Goal: Information Seeking & Learning: Learn about a topic

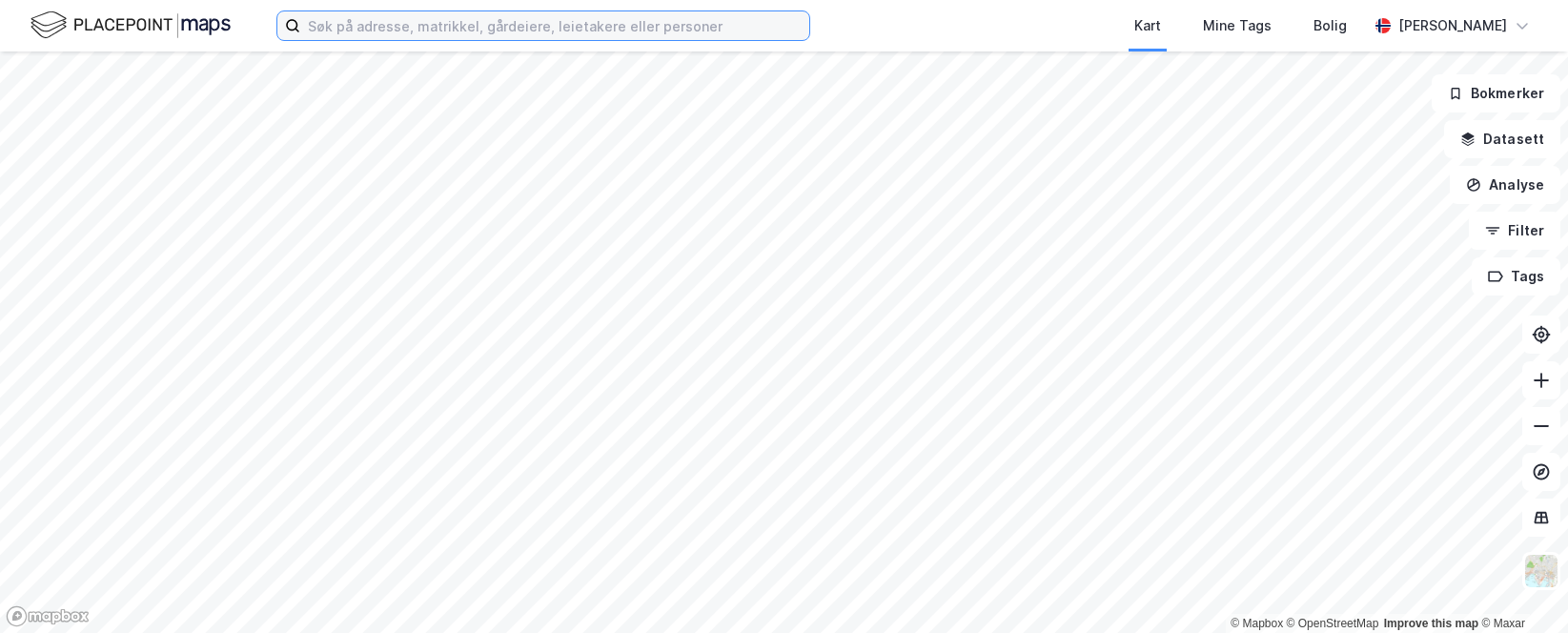
click at [370, 17] on input at bounding box center [554, 26] width 508 height 29
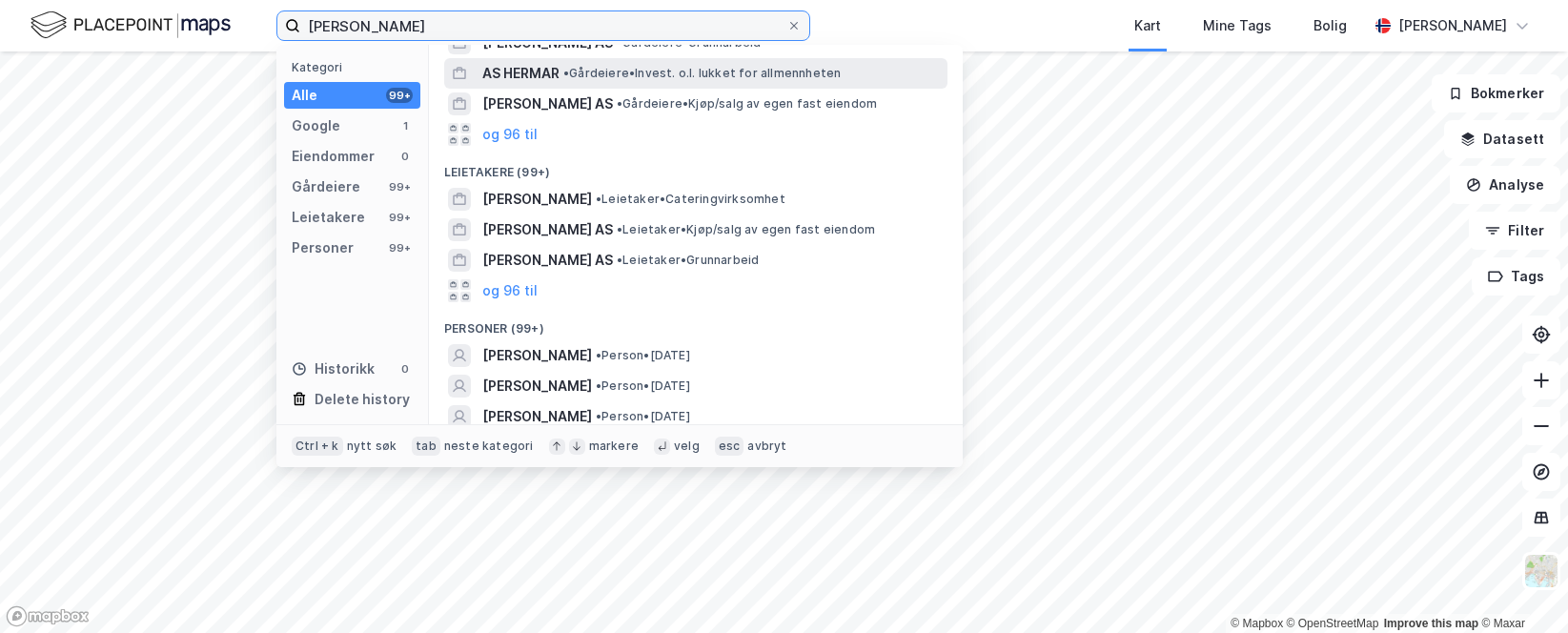
scroll to position [154, 0]
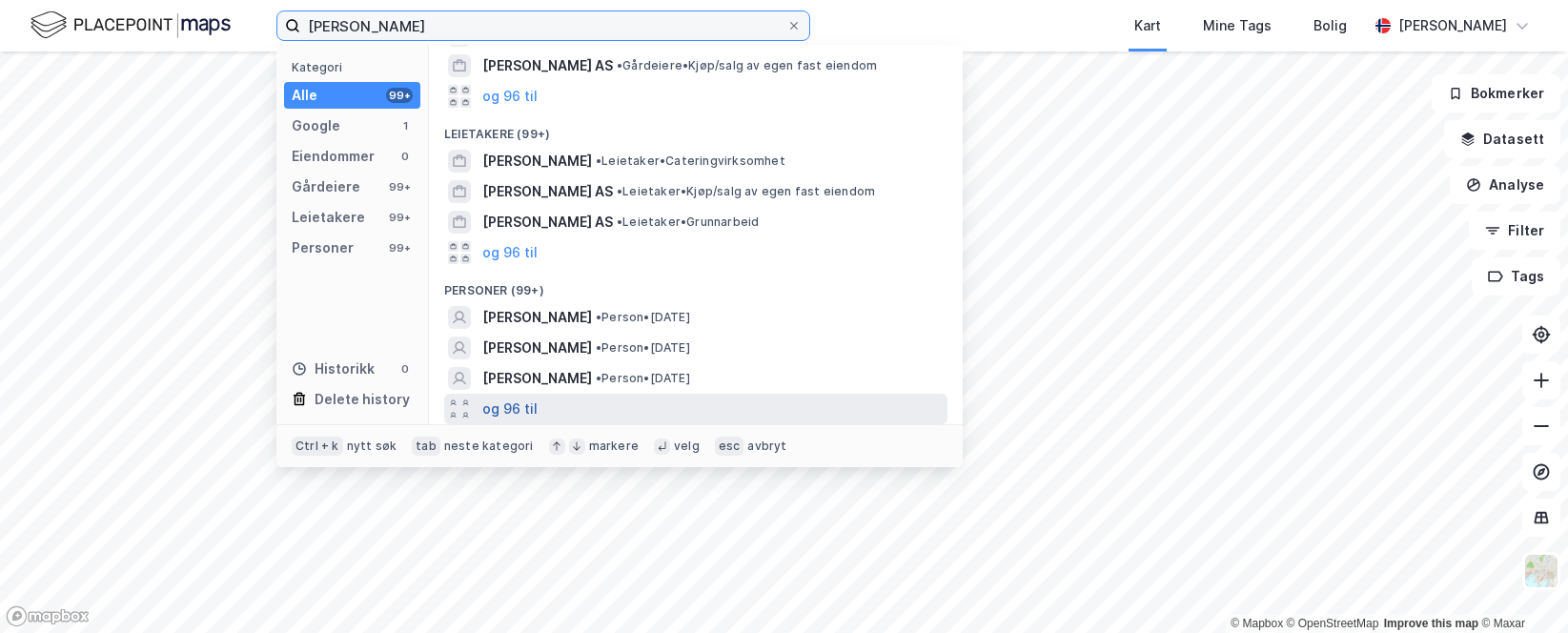
type input "[PERSON_NAME]"
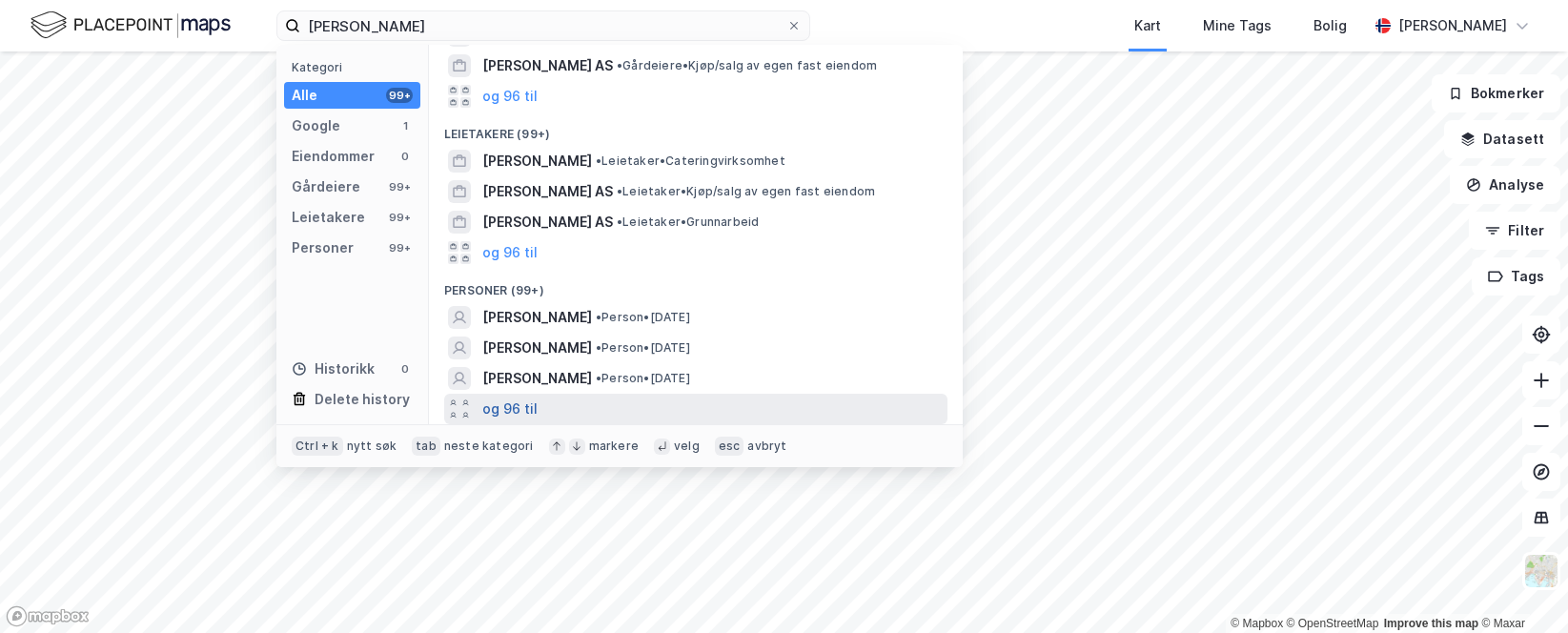
click at [503, 404] on button "og 96 til" at bounding box center [509, 408] width 55 height 23
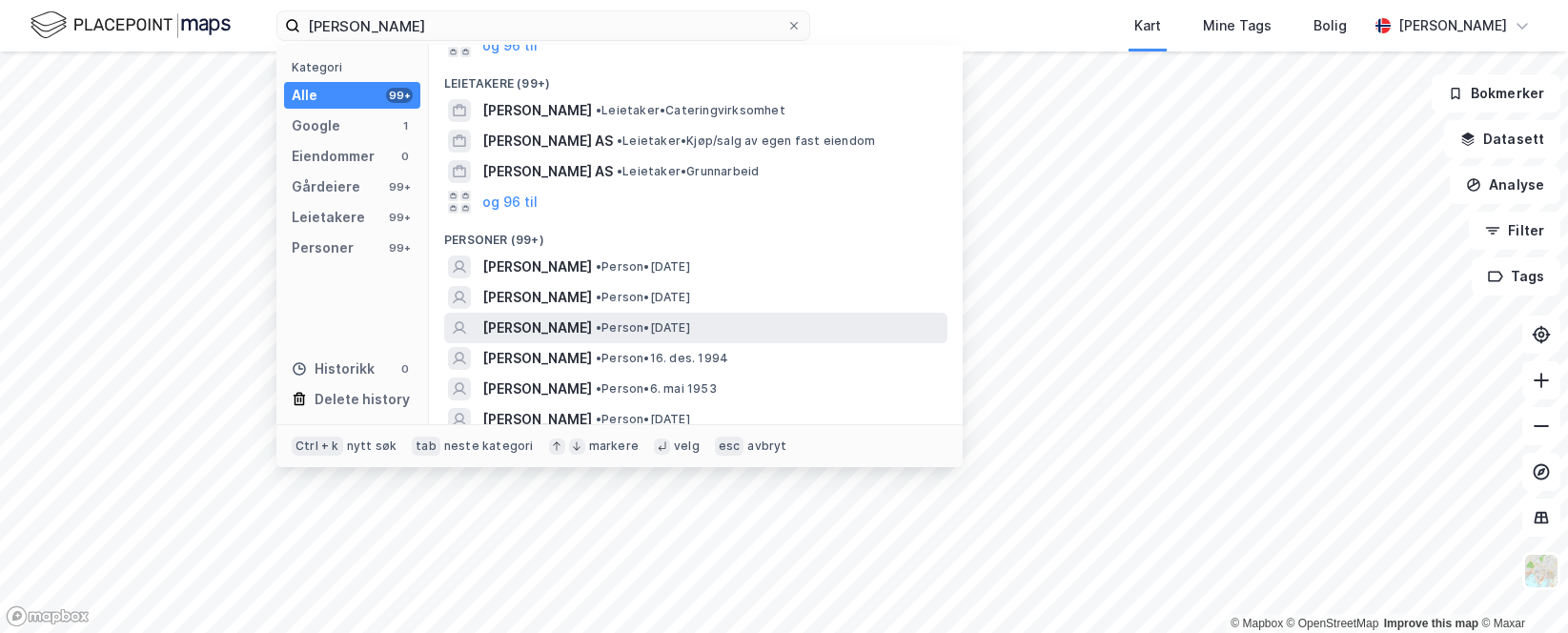
scroll to position [249, 0]
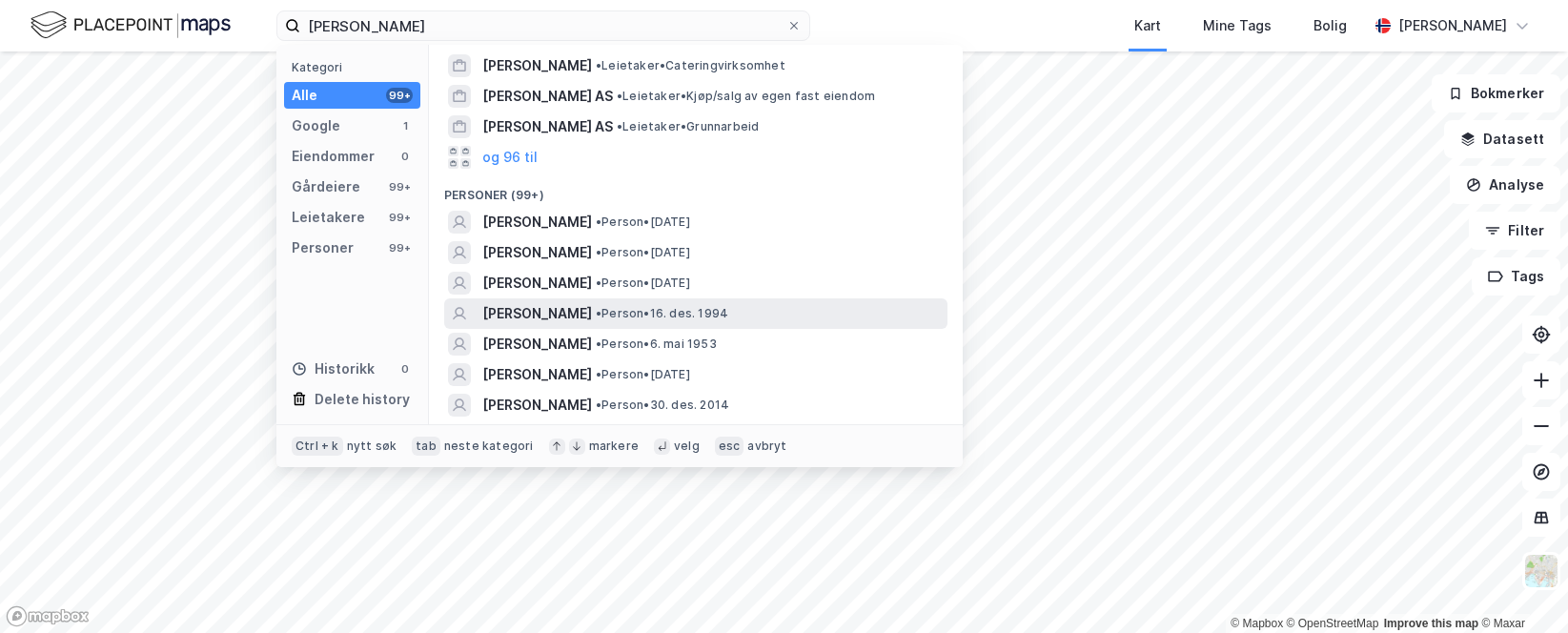
click at [651, 313] on span "• Person • 16. des. 1994" at bounding box center [662, 313] width 133 height 15
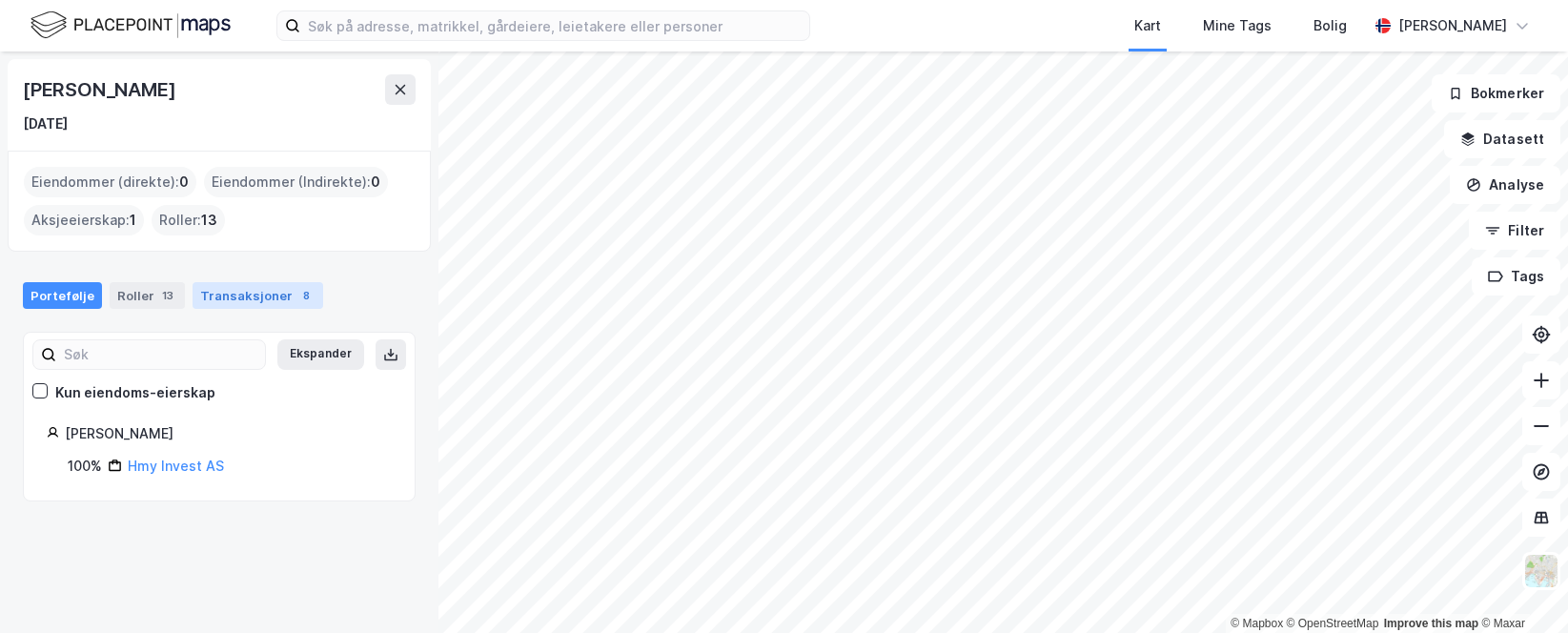
click at [201, 299] on div "Transaksjoner 8" at bounding box center [258, 295] width 131 height 27
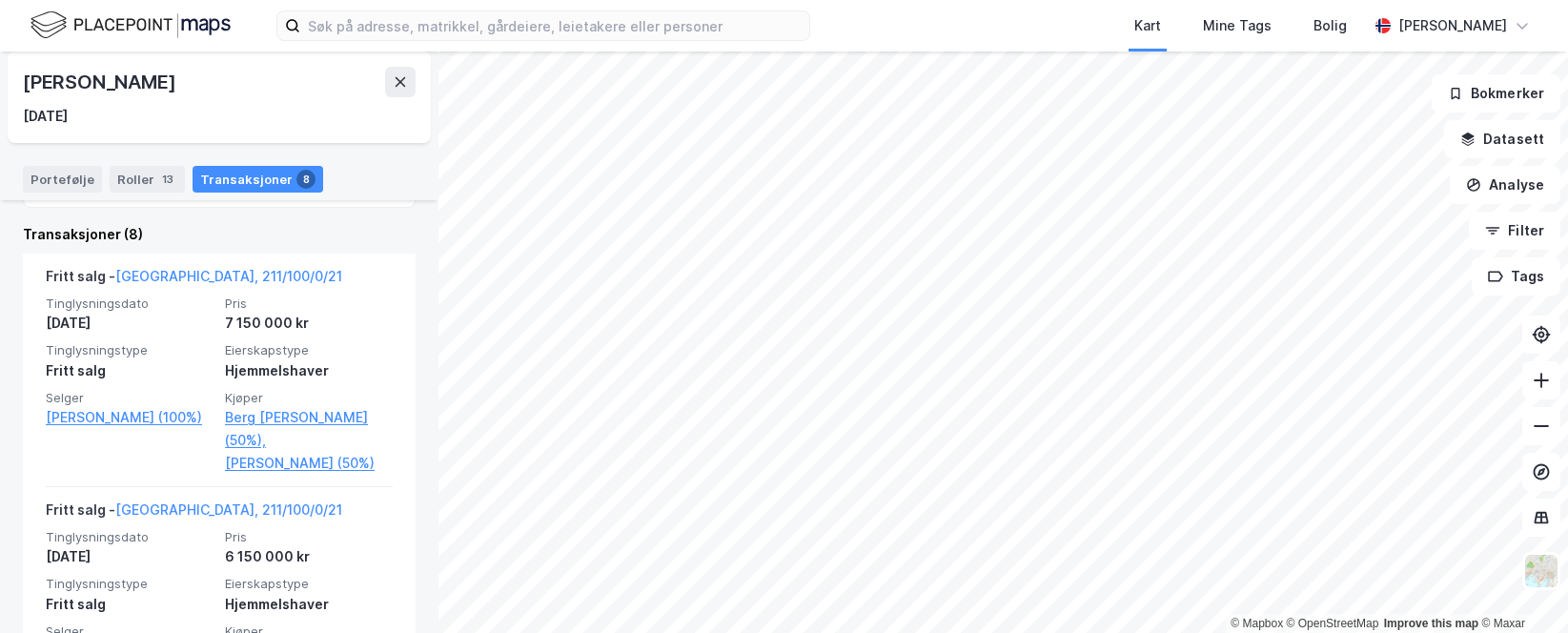
scroll to position [348, 0]
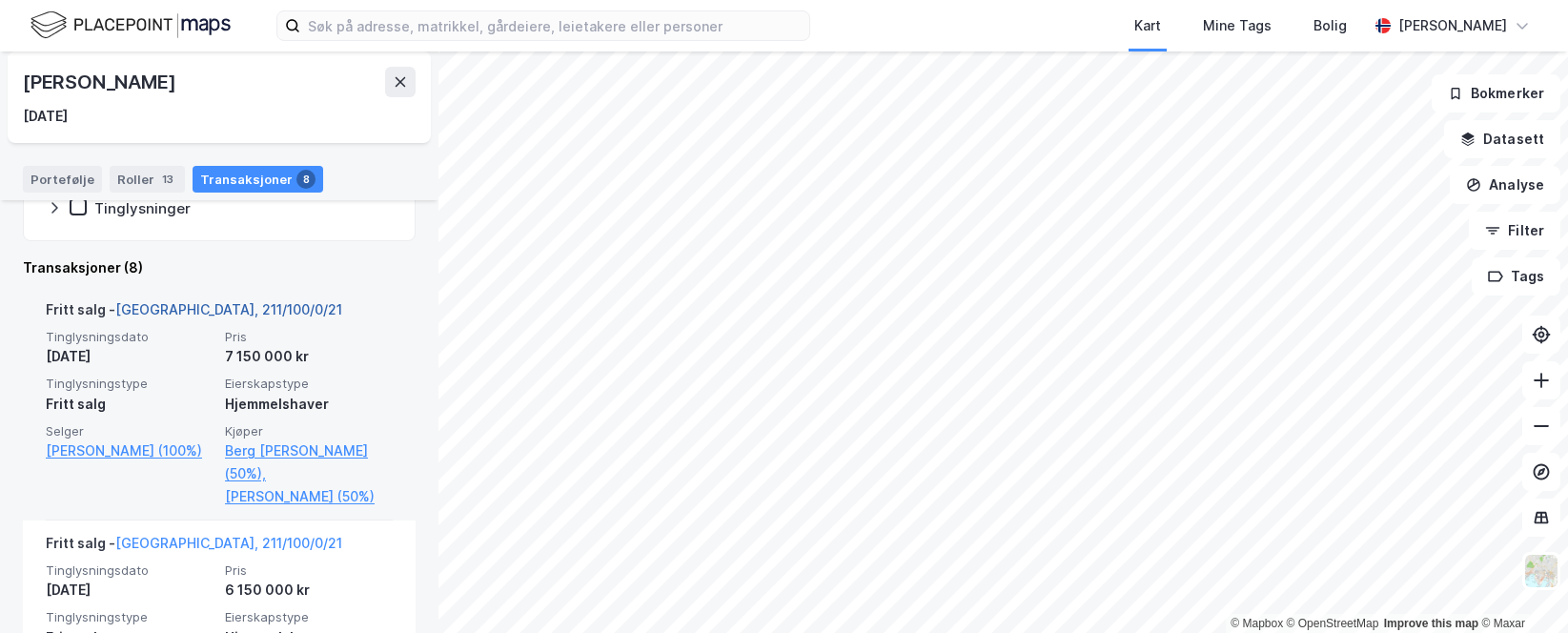
click at [199, 303] on link "Oslo, 211/100/0/21" at bounding box center [229, 309] width 227 height 16
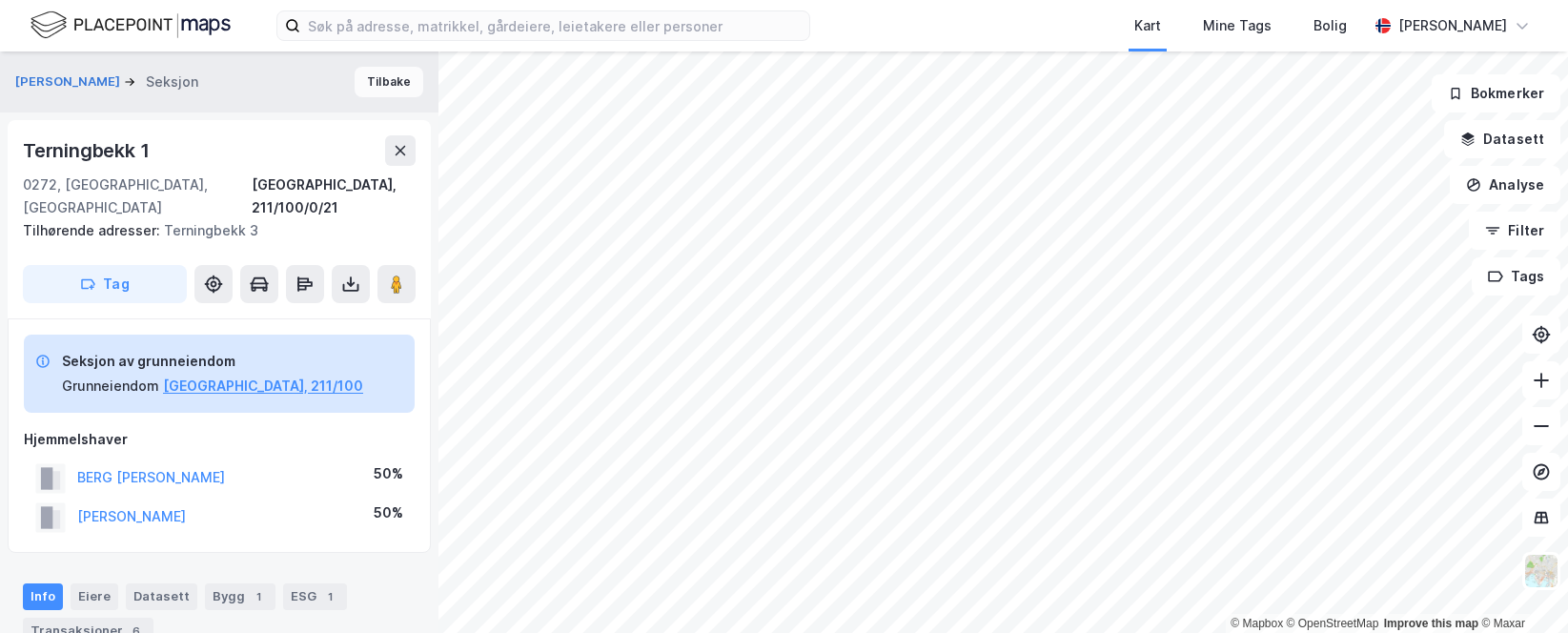
click at [394, 81] on button "Tilbake" at bounding box center [388, 81] width 68 height 31
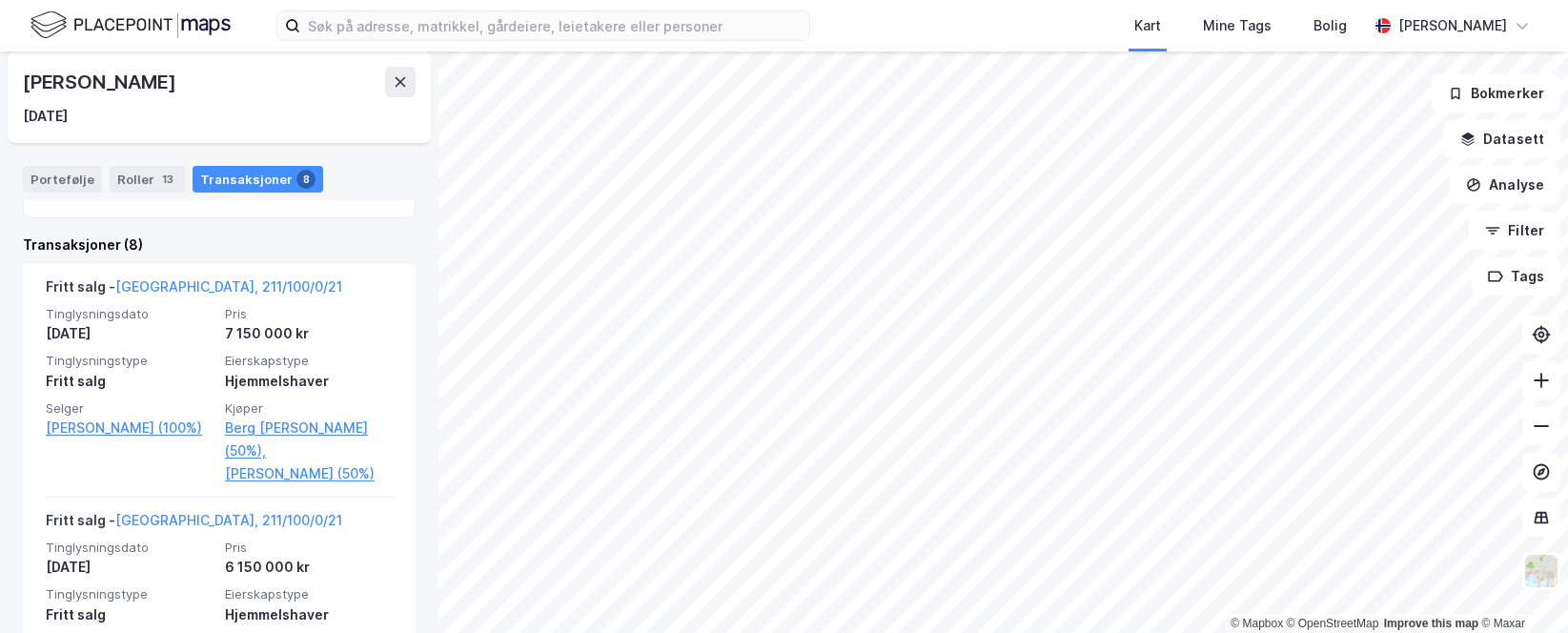
scroll to position [406, 0]
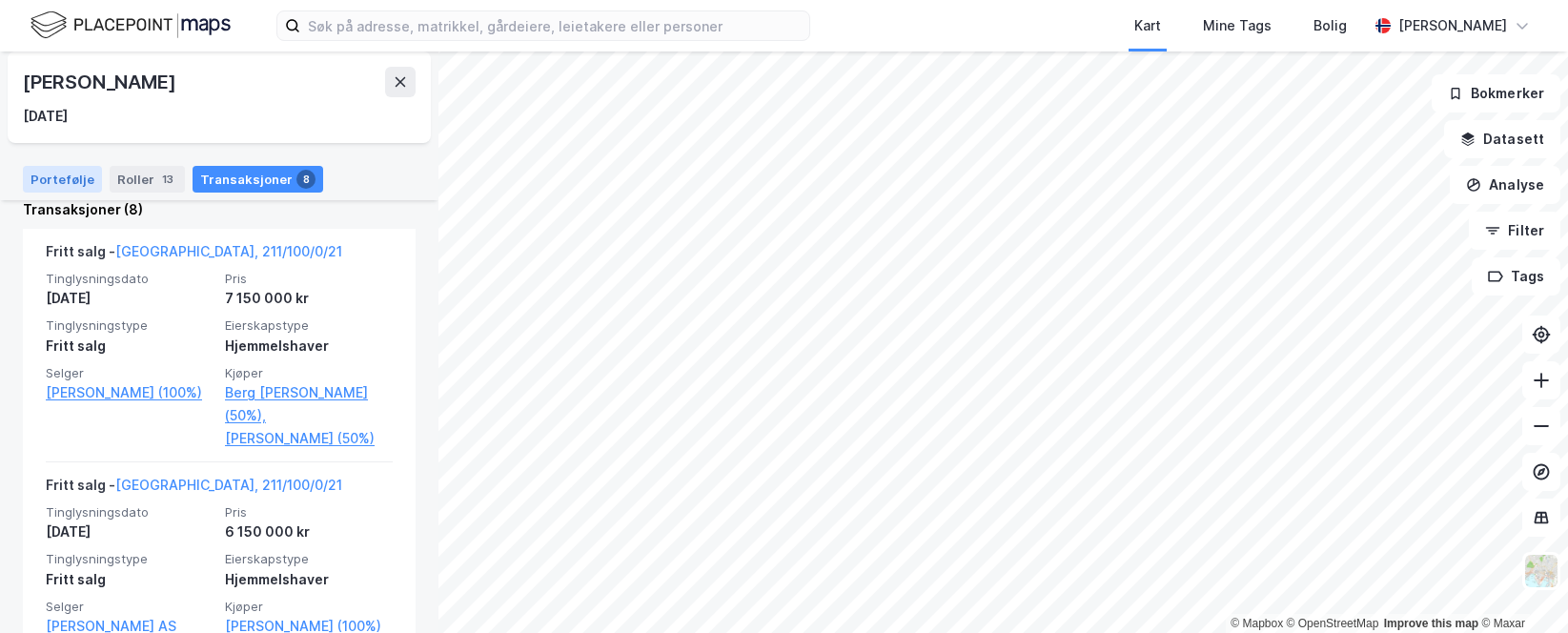
click at [70, 171] on div "Portefølje" at bounding box center [62, 179] width 79 height 27
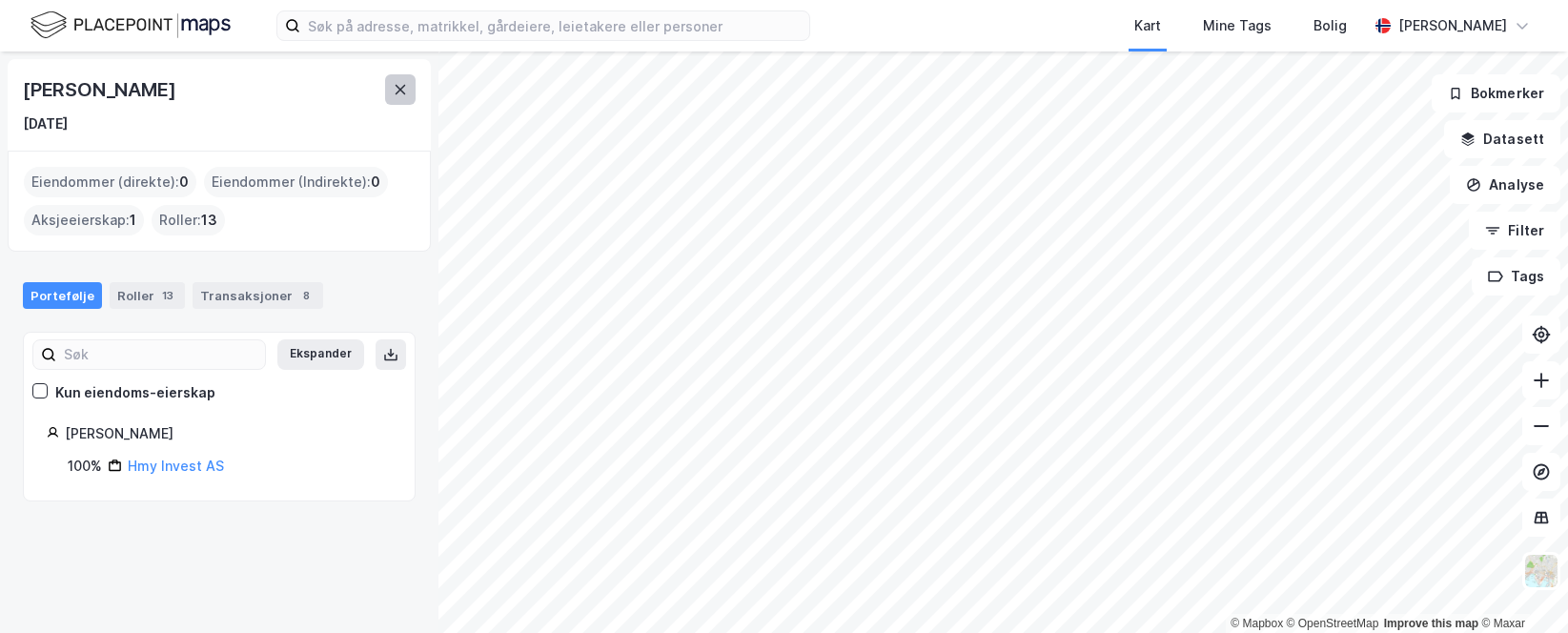
click at [386, 89] on button at bounding box center [400, 89] width 31 height 31
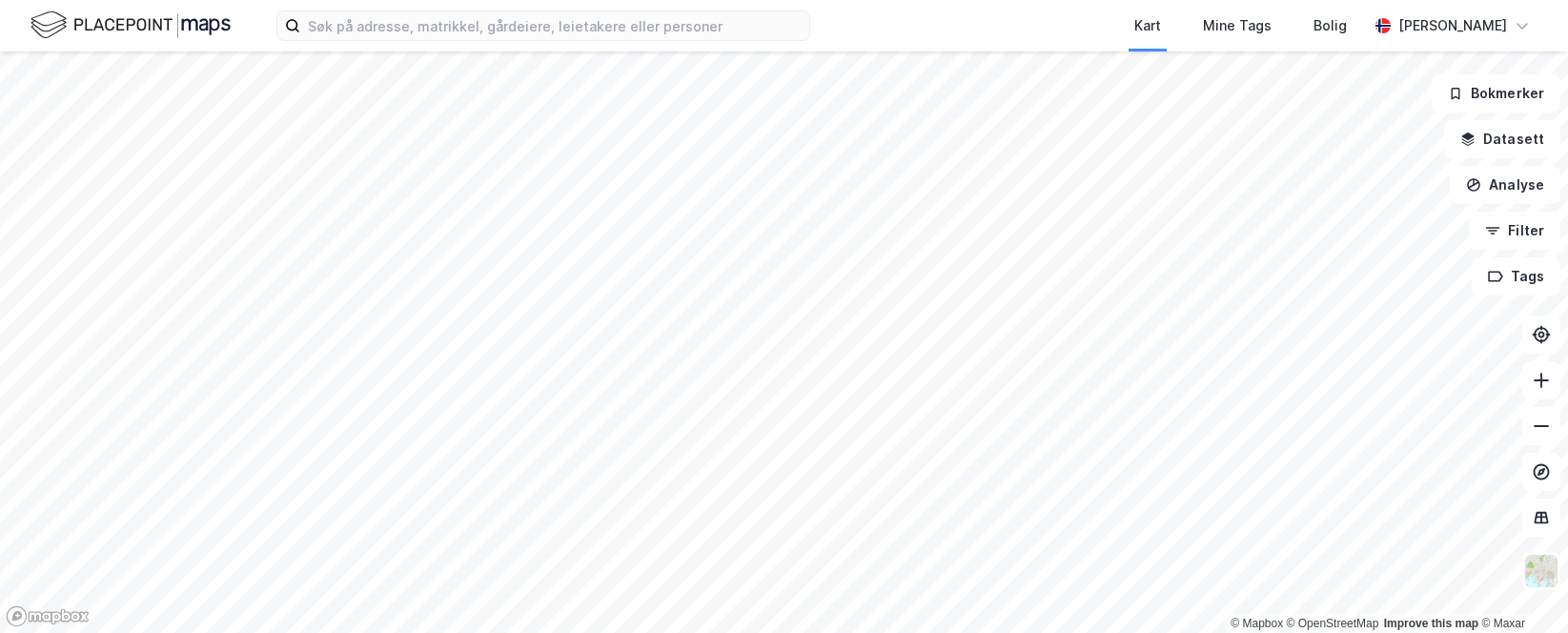
click at [878, 18] on div "Kart Mine Tags Bolig Hanna Killingstad" at bounding box center [784, 26] width 1568 height 51
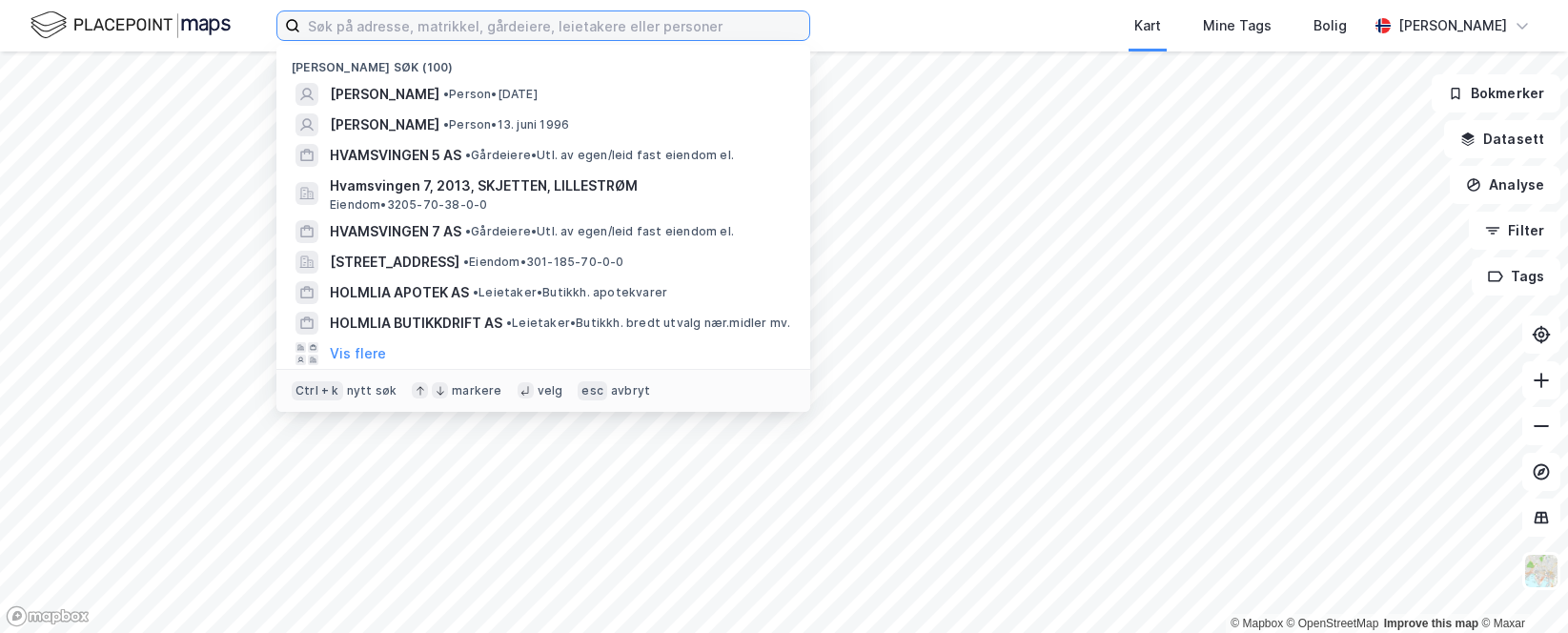
click at [507, 23] on input at bounding box center [554, 26] width 508 height 29
type input "ellen hjort bech"
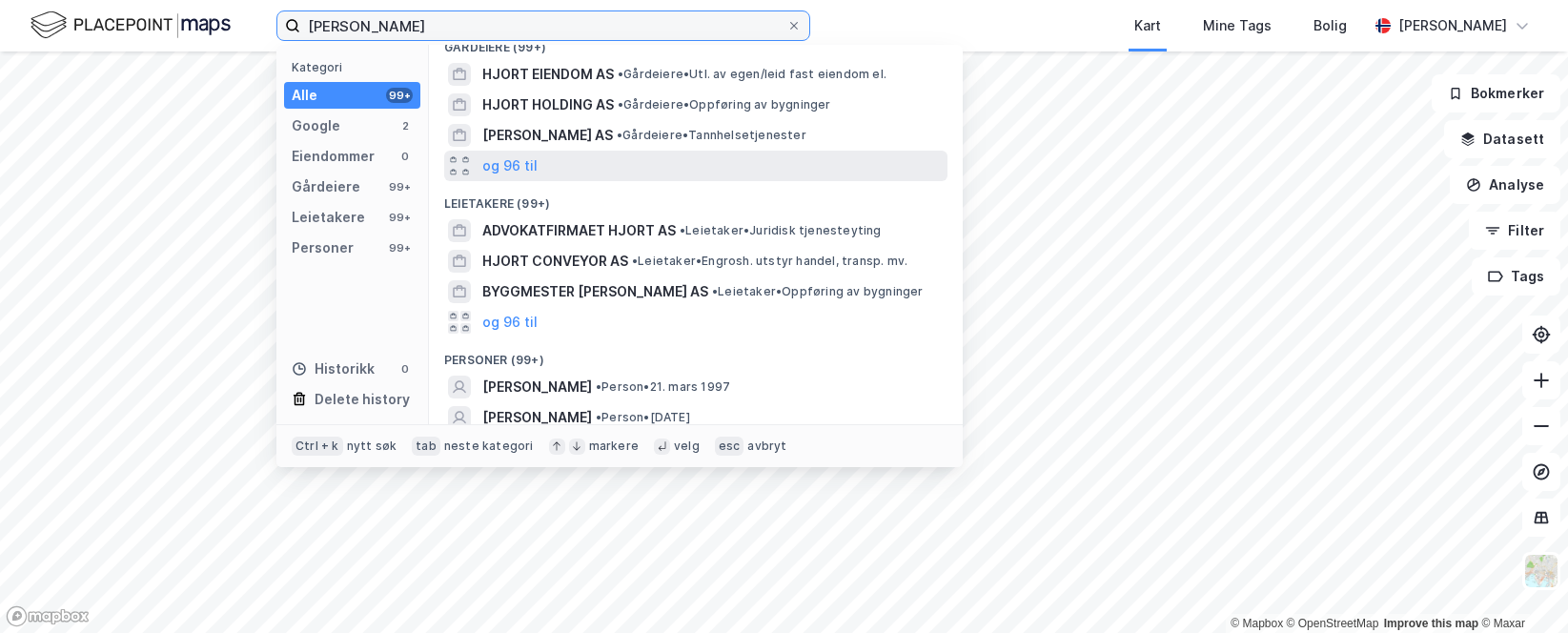
scroll to position [185, 0]
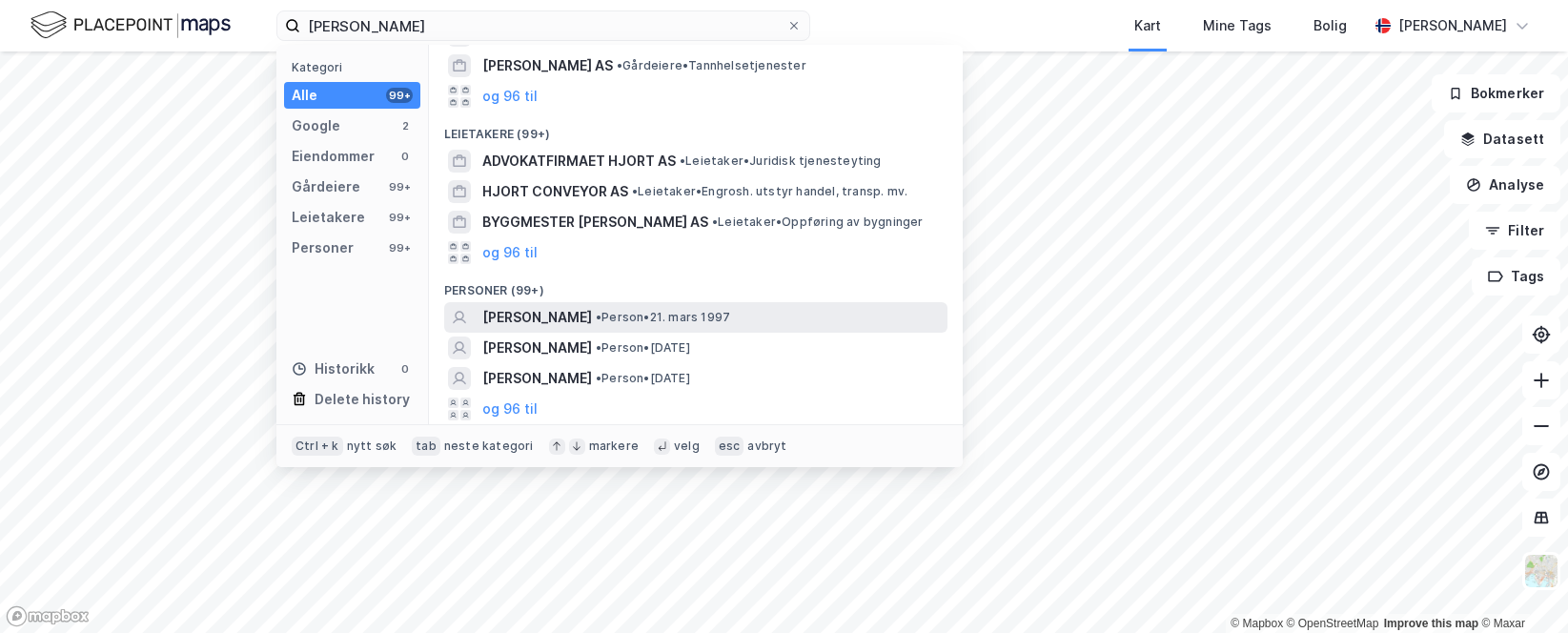
click at [577, 303] on div "ELLEN HJORT BECH • Person • 21. mars 1997" at bounding box center [695, 316] width 504 height 31
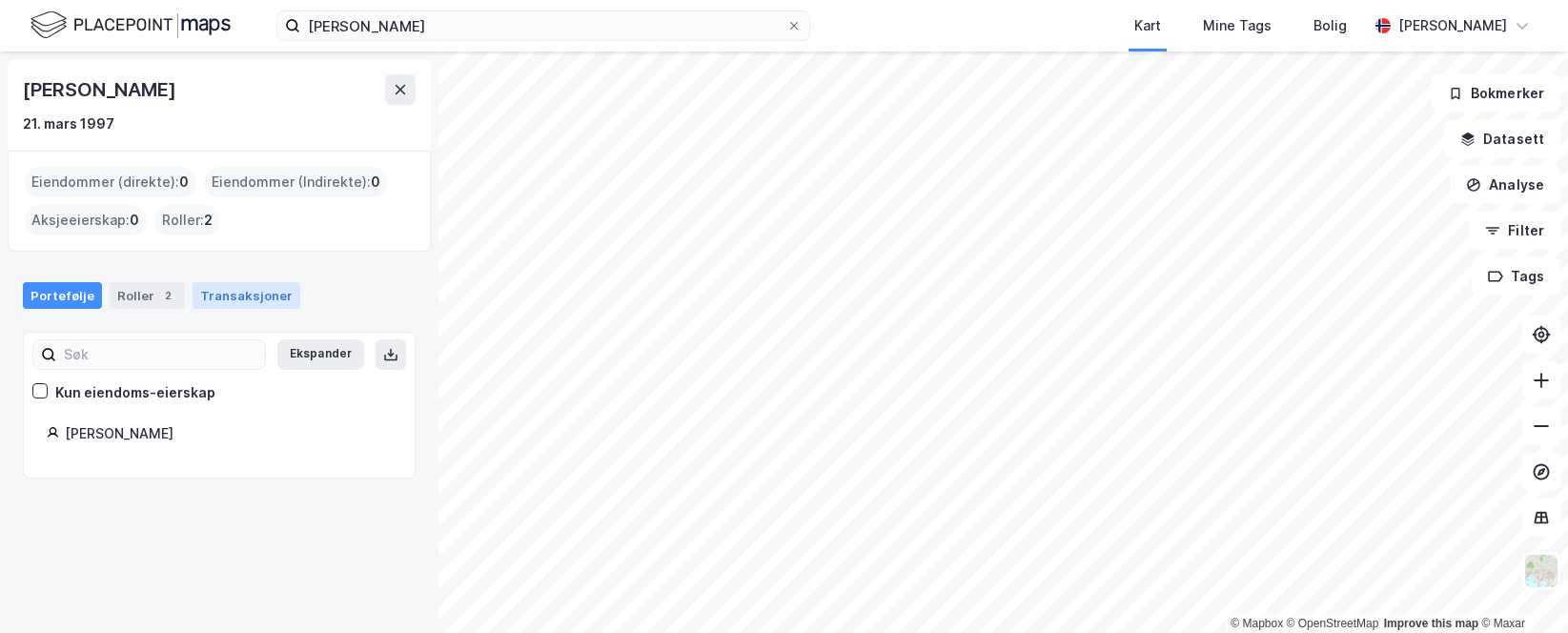
click at [241, 300] on div "Transaksjoner" at bounding box center [246, 295] width 108 height 27
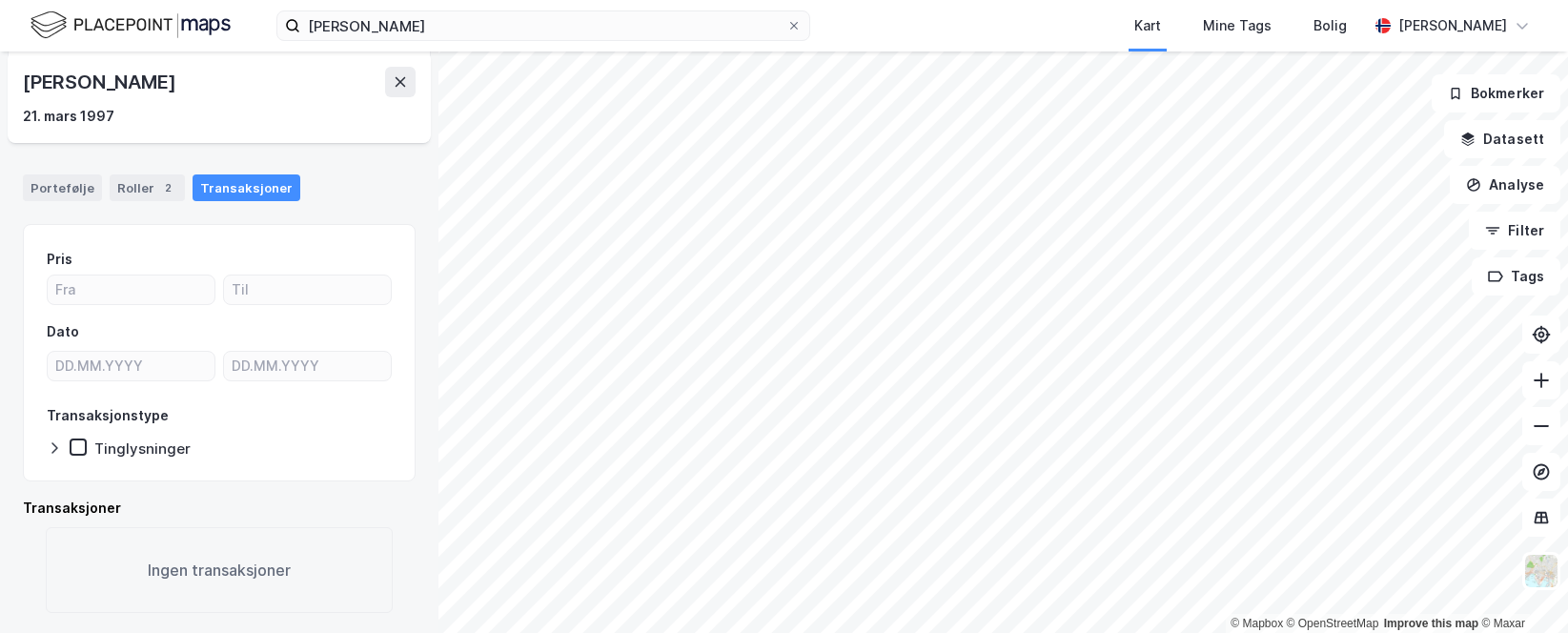
scroll to position [111, 0]
click at [790, 24] on icon at bounding box center [794, 26] width 12 height 12
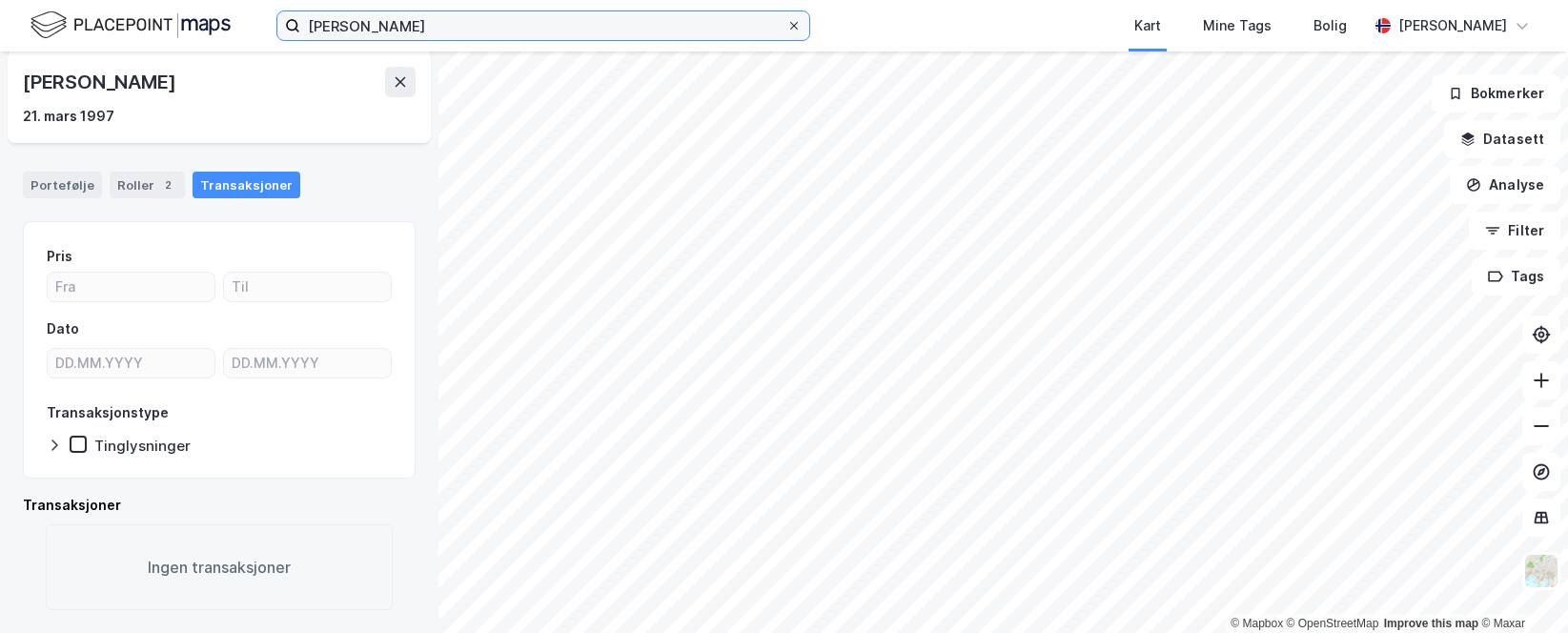
click at [786, 24] on input "ellen hjort bech" at bounding box center [542, 26] width 486 height 29
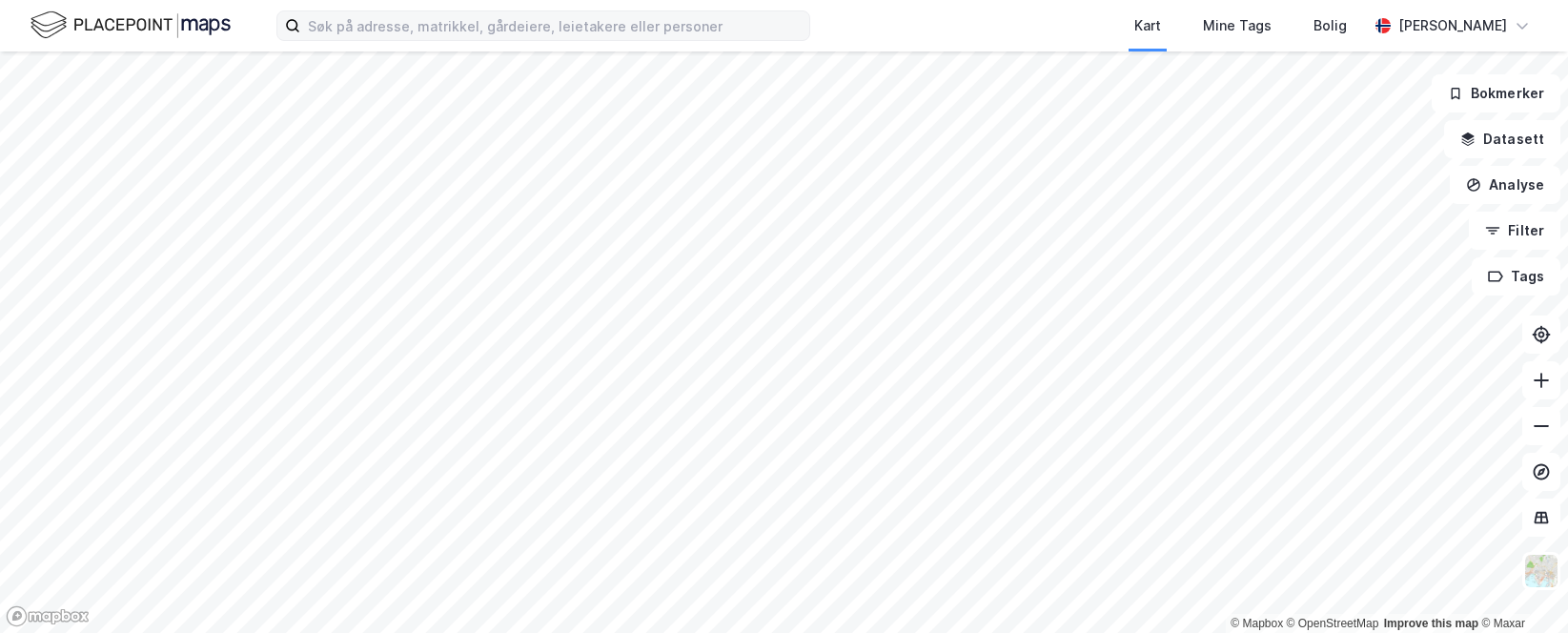
click at [864, 14] on div "Kart Mine Tags Bolig Hanna Killingstad" at bounding box center [784, 26] width 1568 height 51
